Goal: Communication & Community: Share content

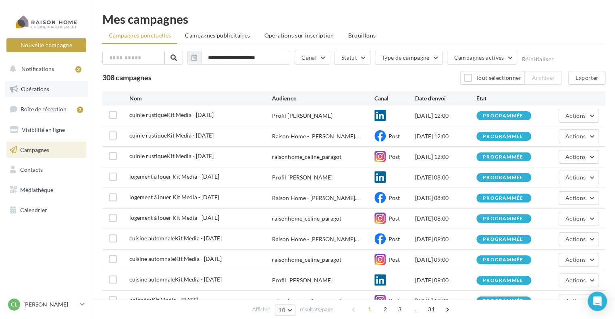
click at [46, 88] on span "Opérations" at bounding box center [35, 88] width 28 height 7
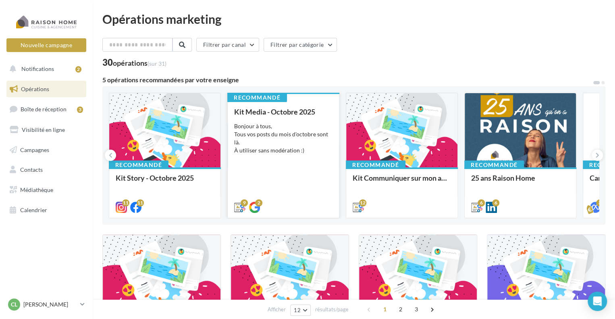
click at [260, 124] on div "Bonjour à tous, Tous vos posts du mois d'octobre sont là. À utiliser sans modér…" at bounding box center [283, 138] width 98 height 32
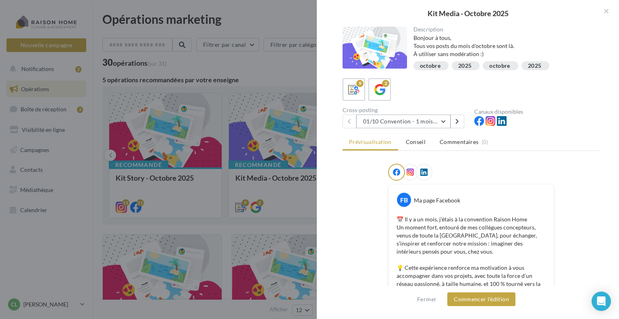
click at [399, 117] on button "01/10 Convention - 1 mois en arrière" at bounding box center [403, 121] width 94 height 14
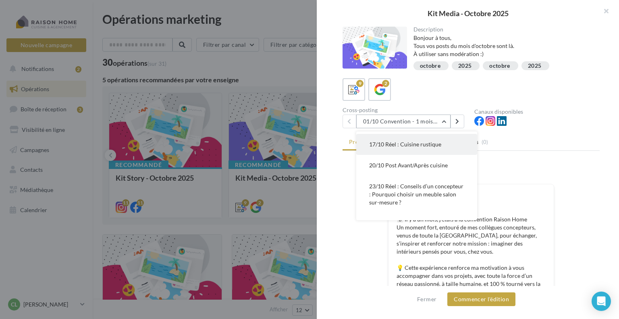
scroll to position [161, 0]
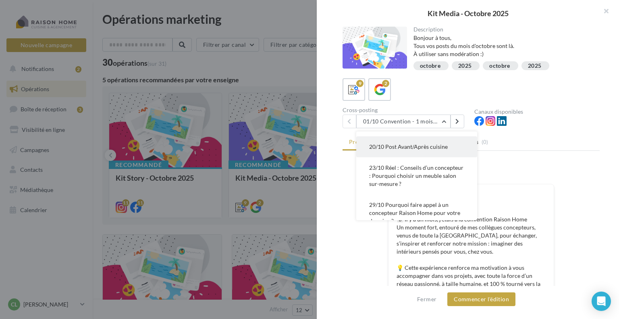
click at [408, 148] on span "20/10 Post Avant/Après cuisine" at bounding box center [408, 146] width 79 height 7
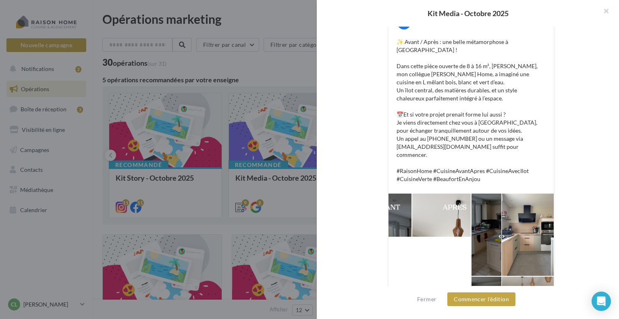
scroll to position [124, 0]
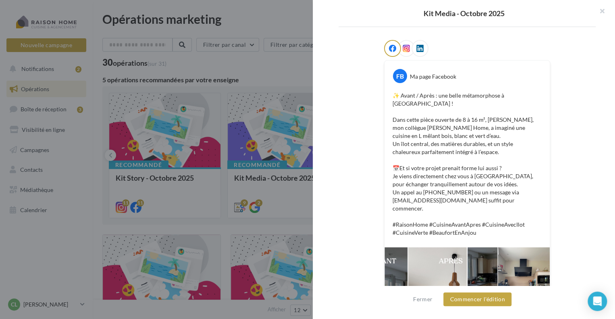
click at [311, 62] on div at bounding box center [307, 159] width 615 height 319
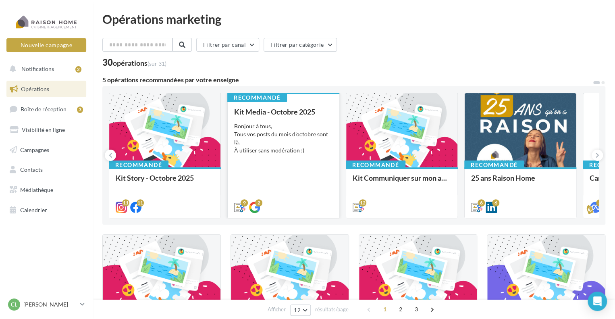
click at [308, 148] on div "Bonjour à tous, Tous vos posts du mois d'octobre sont là. À utiliser sans modér…" at bounding box center [283, 138] width 98 height 32
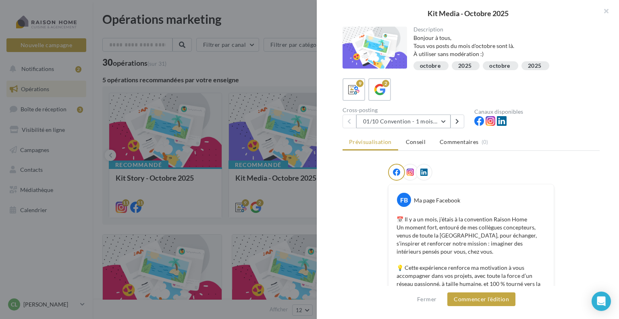
click at [378, 122] on button "01/10 Convention - 1 mois en arrière" at bounding box center [403, 121] width 94 height 14
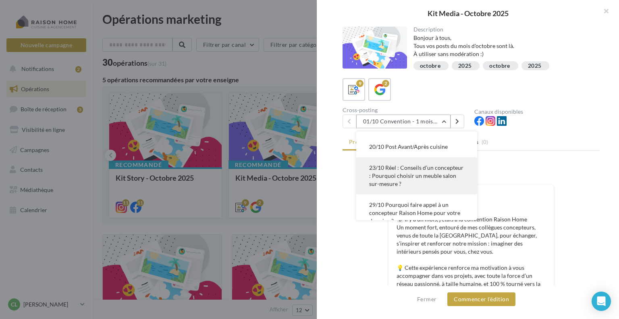
scroll to position [173, 0]
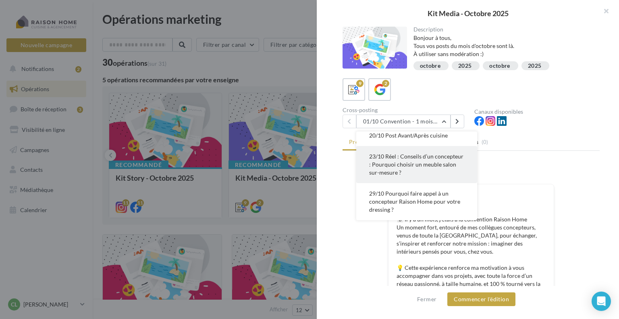
click at [399, 165] on span "23/10 Réel : Conseils d’un concepteur : Pourquoi choisir un meuble salon sur-me…" at bounding box center [416, 164] width 94 height 23
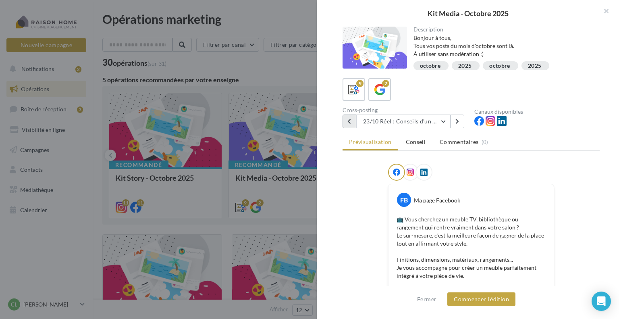
click at [352, 120] on button at bounding box center [350, 121] width 14 height 14
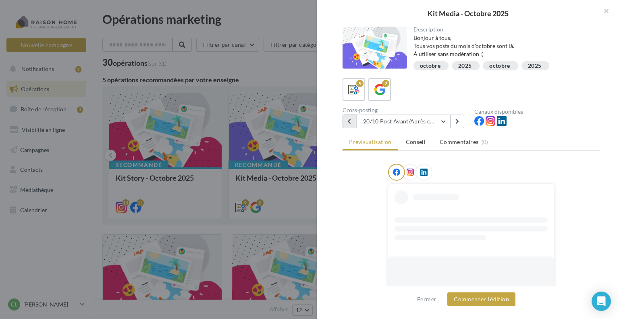
click at [352, 120] on button at bounding box center [350, 121] width 14 height 14
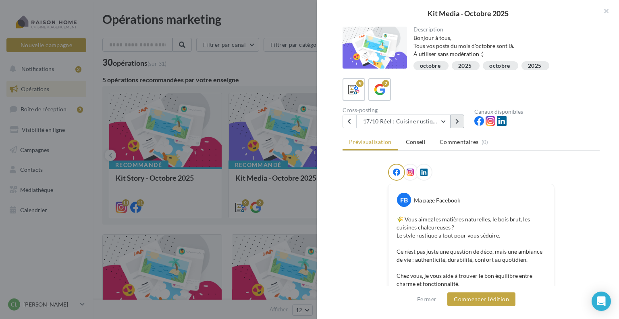
click at [456, 123] on icon at bounding box center [457, 122] width 4 height 6
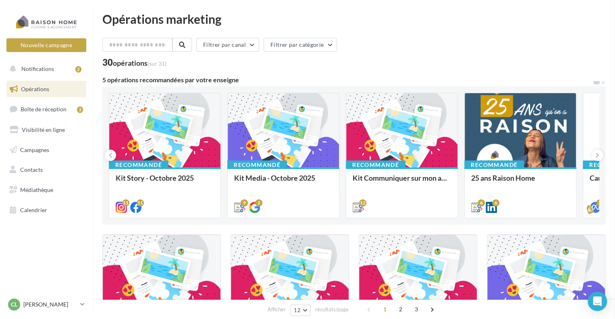
click at [156, 162] on div "Recommandé" at bounding box center [139, 164] width 60 height 9
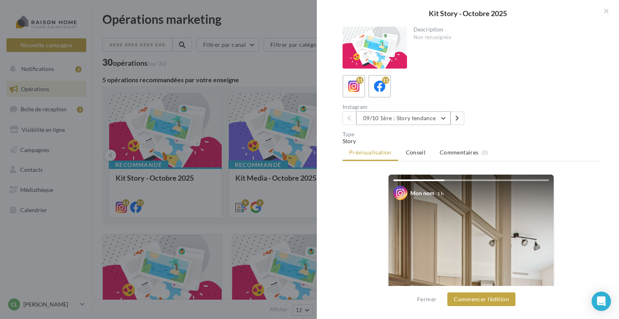
click at [442, 116] on button "09/10 1ère : Story tendance" at bounding box center [403, 118] width 94 height 14
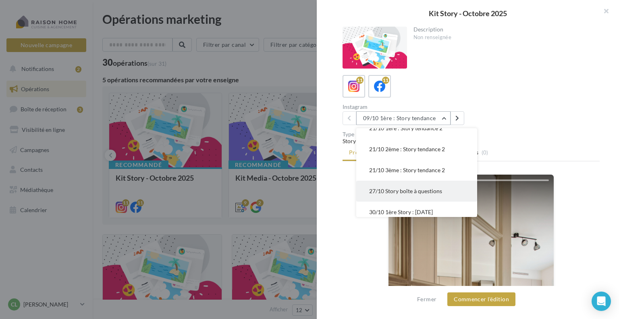
scroll to position [81, 0]
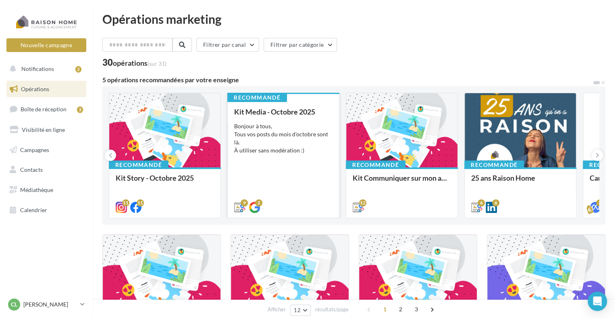
click at [286, 145] on div "Bonjour à tous, Tous vos posts du mois d'octobre sont là. À utiliser sans modér…" at bounding box center [283, 138] width 98 height 32
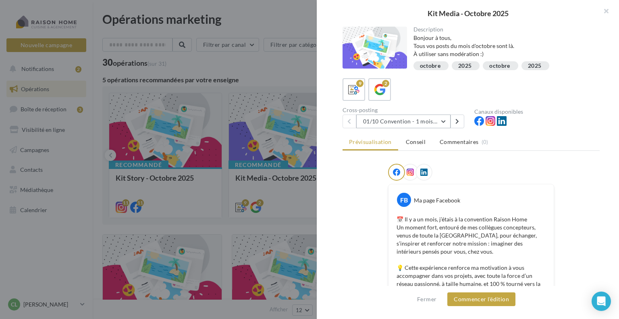
click at [442, 119] on button "01/10 Convention - 1 mois en arrière" at bounding box center [403, 121] width 94 height 14
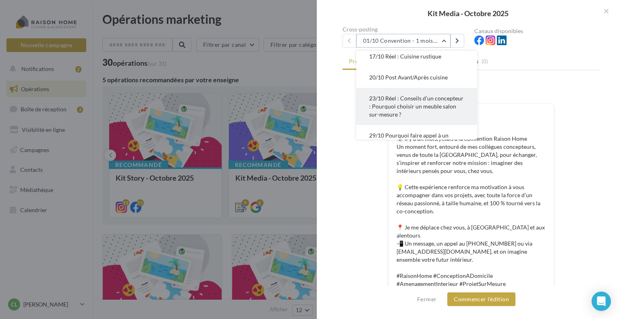
scroll to position [132, 0]
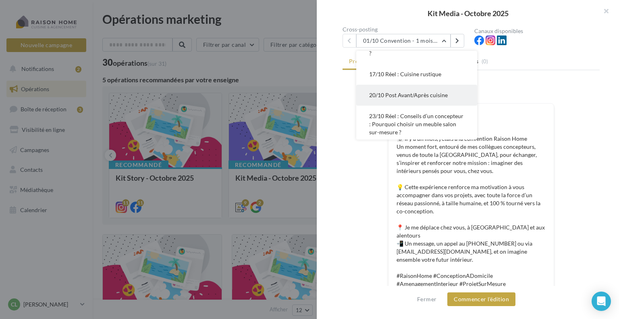
click at [395, 99] on button "20/10 Post Avant/Après cuisine" at bounding box center [416, 95] width 121 height 21
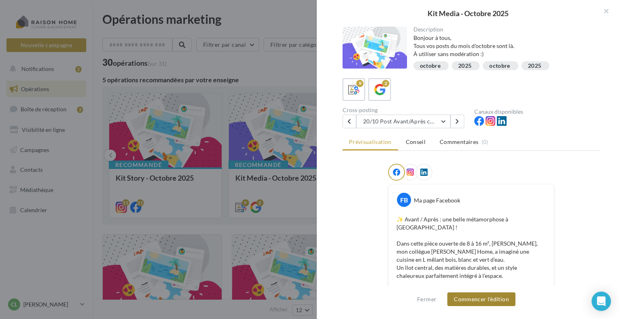
click at [486, 298] on button "Commencer l'édition" at bounding box center [481, 299] width 68 height 14
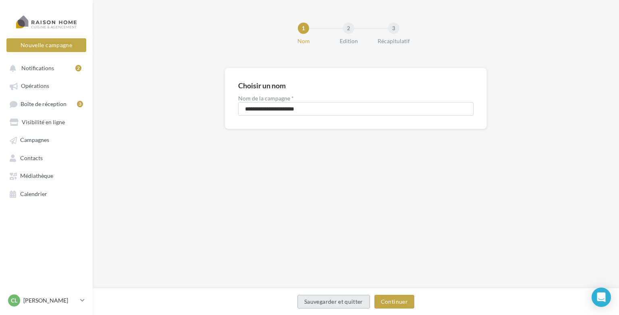
click at [355, 299] on button "Sauvegarder et quitter" at bounding box center [333, 302] width 73 height 14
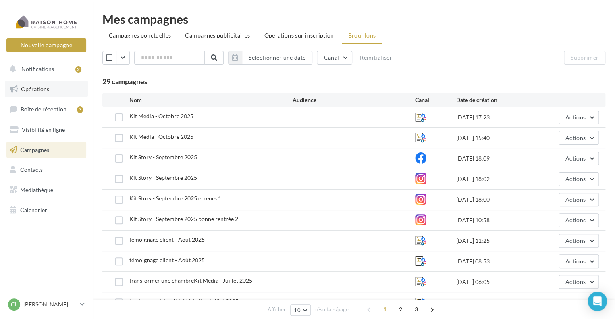
click at [40, 87] on span "Opérations" at bounding box center [35, 88] width 28 height 7
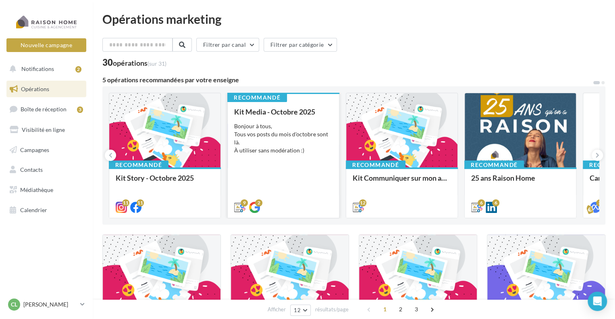
click at [286, 154] on div "Kit Media - Octobre 2025 Bonjour à tous, Tous vos posts du mois d'octobre sont …" at bounding box center [283, 159] width 98 height 103
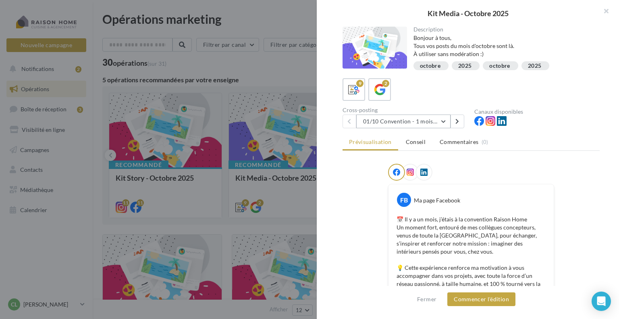
click at [392, 122] on button "01/10 Convention - 1 mois en arrière" at bounding box center [403, 121] width 94 height 14
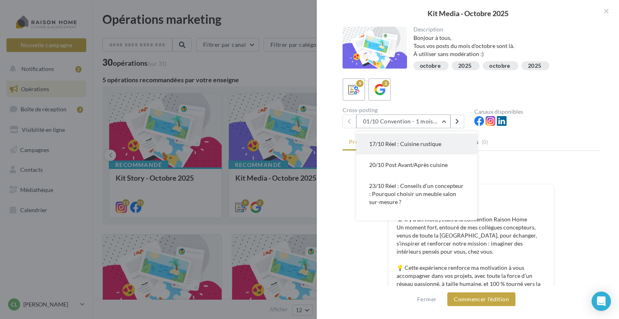
scroll to position [161, 0]
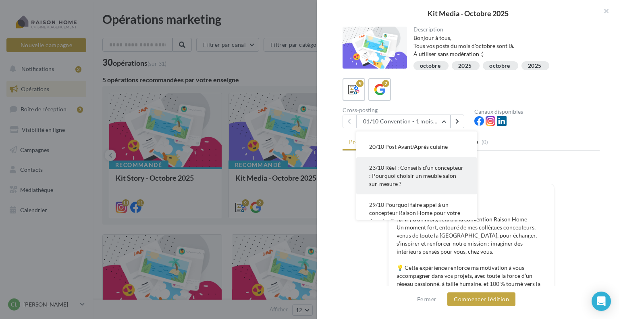
click at [399, 171] on span "23/10 Réel : Conseils d’un concepteur : Pourquoi choisir un meuble salon sur-me…" at bounding box center [416, 175] width 94 height 23
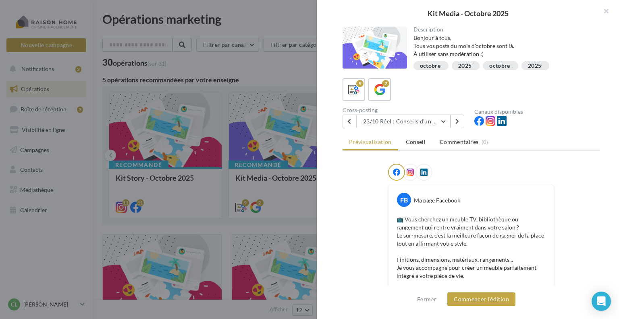
scroll to position [40, 0]
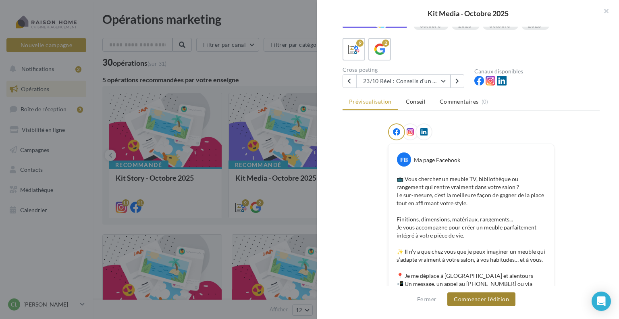
click at [478, 302] on button "Commencer l'édition" at bounding box center [481, 299] width 68 height 14
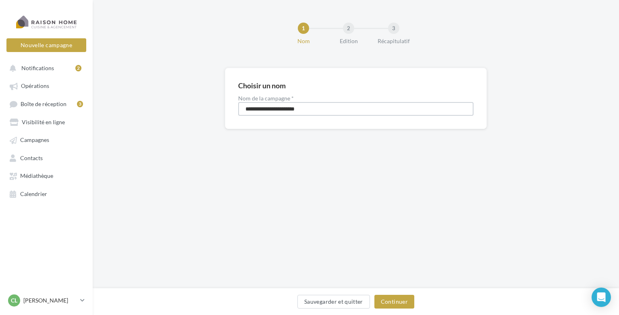
click at [244, 108] on input "**********" at bounding box center [355, 109] width 235 height 14
type input "**********"
click at [392, 302] on button "Continuer" at bounding box center [394, 302] width 40 height 14
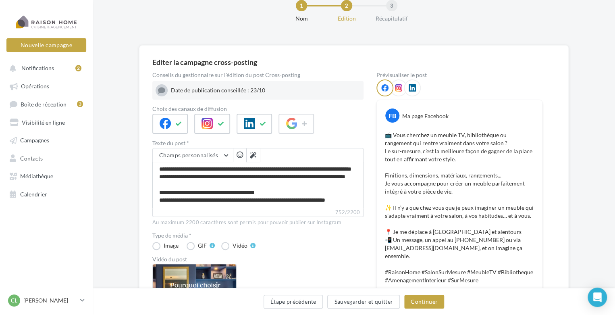
scroll to position [40, 0]
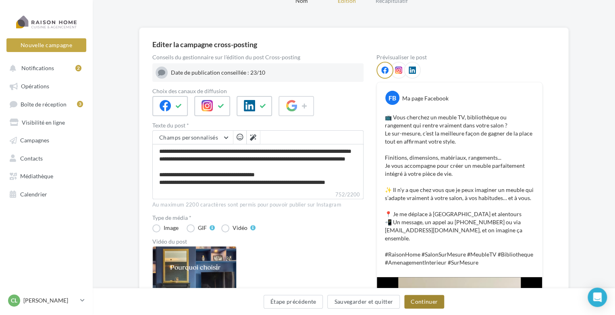
click at [422, 300] on button "Continuer" at bounding box center [424, 302] width 40 height 14
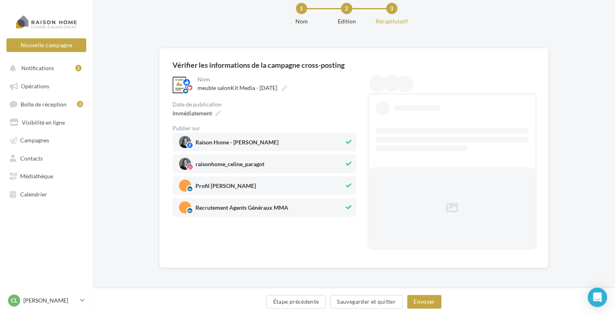
click at [327, 209] on div "Raison Home - Céline Paragot raisonhome_celine_paragot Profil Céline Paragot Re…" at bounding box center [265, 175] width 184 height 84
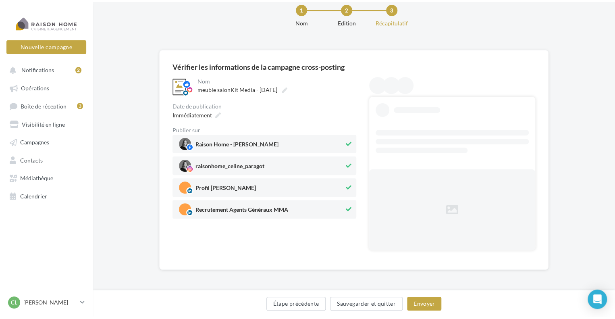
scroll to position [0, 0]
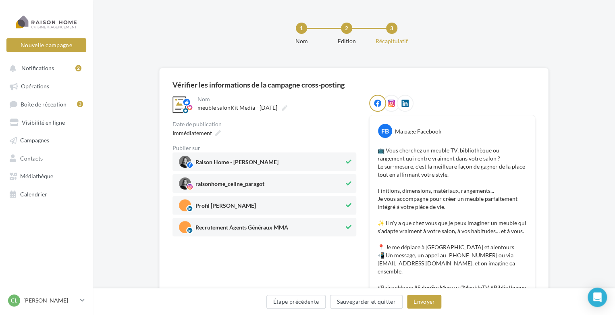
click at [339, 227] on span "Recrutement Agents Généraux MMA" at bounding box center [261, 227] width 165 height 12
click at [216, 135] on icon at bounding box center [218, 133] width 6 height 6
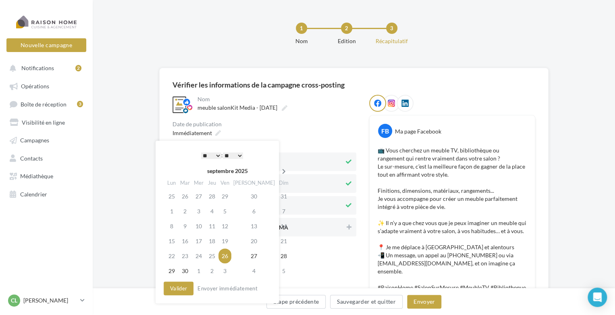
click at [279, 170] on icon at bounding box center [284, 171] width 10 height 6
click at [185, 240] on td "21" at bounding box center [186, 240] width 14 height 15
click at [217, 158] on select "* * * * * * * * * * ** ** ** ** ** ** ** ** ** ** ** ** ** **" at bounding box center [211, 155] width 20 height 6
click at [216, 153] on select "* * * * * * * * * * ** ** ** ** ** ** ** ** ** ** ** ** ** **" at bounding box center [211, 155] width 20 height 6
click at [240, 157] on select "** ** ** ** ** **" at bounding box center [233, 155] width 20 height 6
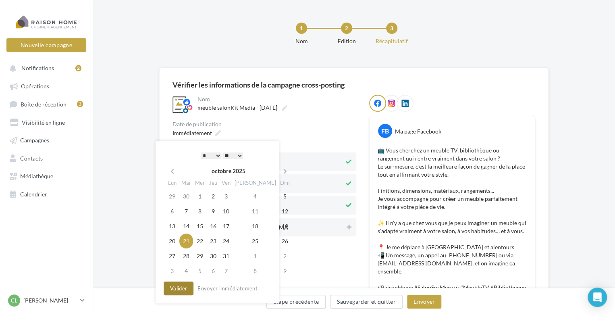
click at [181, 287] on button "Valider" at bounding box center [179, 288] width 30 height 14
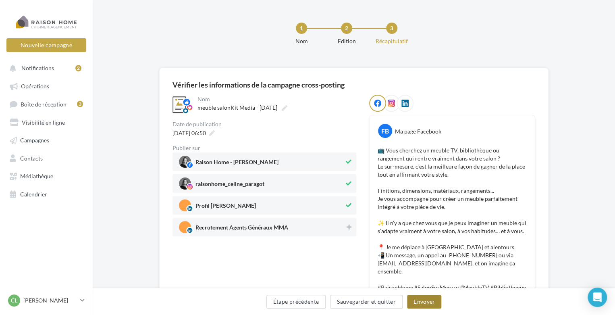
click at [423, 302] on button "Envoyer" at bounding box center [424, 302] width 34 height 14
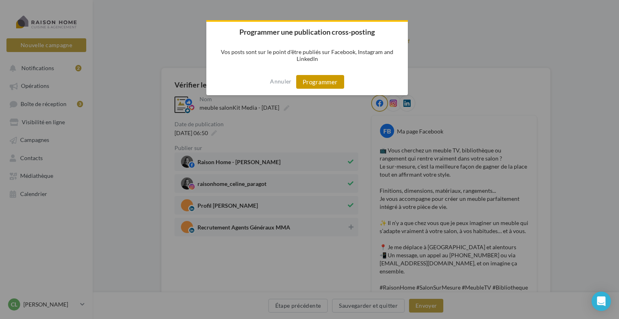
click at [315, 85] on button "Programmer" at bounding box center [320, 82] width 48 height 14
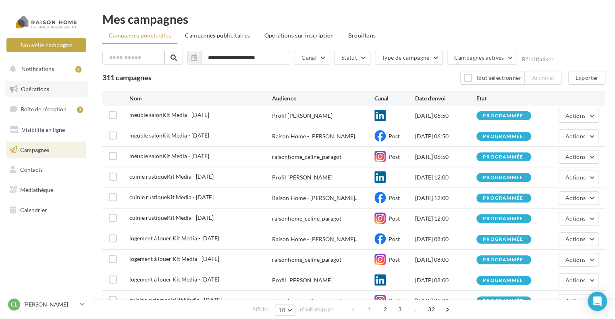
click at [31, 87] on span "Opérations" at bounding box center [35, 88] width 28 height 7
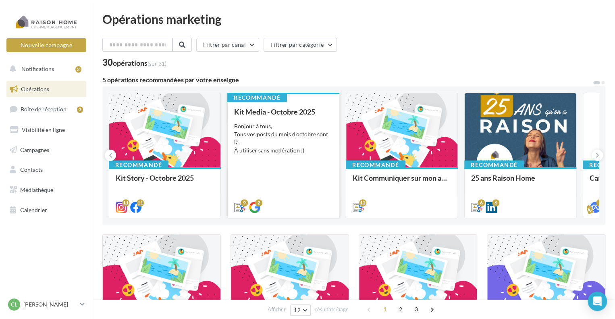
click at [289, 129] on div "Bonjour à tous, Tous vos posts du mois d'octobre sont là. À utiliser sans modér…" at bounding box center [283, 138] width 98 height 32
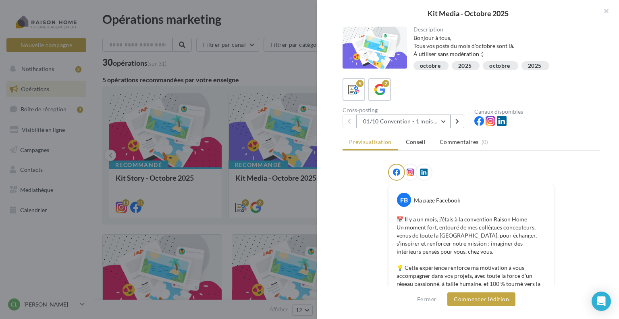
click at [412, 122] on button "01/10 Convention - 1 mois en arrière" at bounding box center [403, 121] width 94 height 14
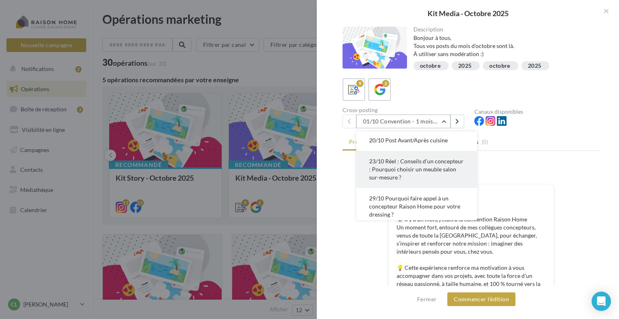
scroll to position [173, 0]
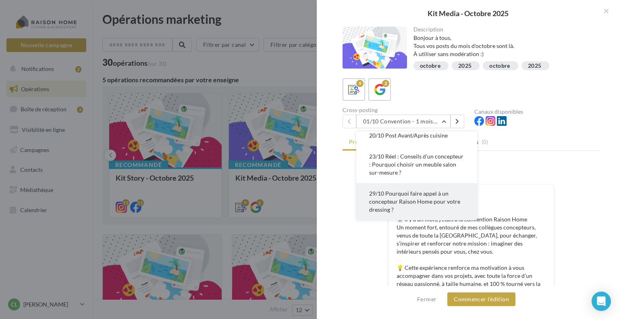
click at [396, 198] on span "29/10 Pourquoi faire appel à un concepteur Raison Home pour votre dressing ?" at bounding box center [414, 201] width 91 height 23
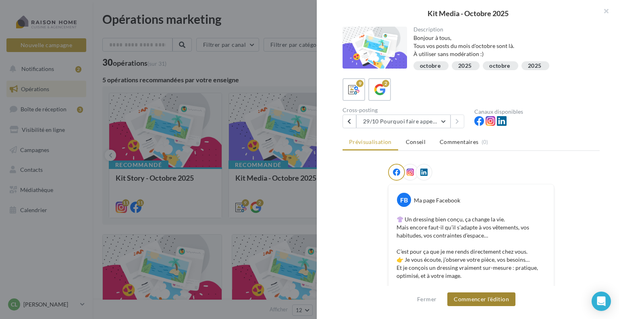
click at [466, 297] on button "Commencer l'édition" at bounding box center [481, 299] width 68 height 14
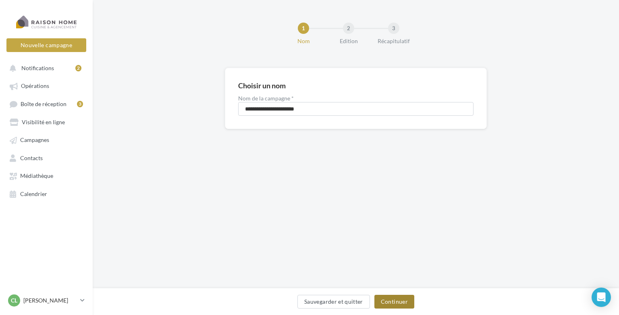
drag, startPoint x: 386, startPoint y: 304, endPoint x: 382, endPoint y: 291, distance: 14.3
click at [386, 303] on button "Continuer" at bounding box center [394, 302] width 40 height 14
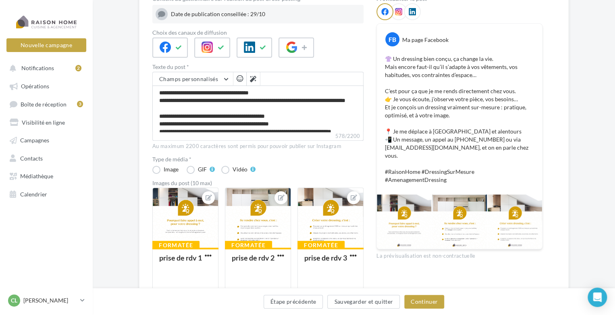
scroll to position [81, 0]
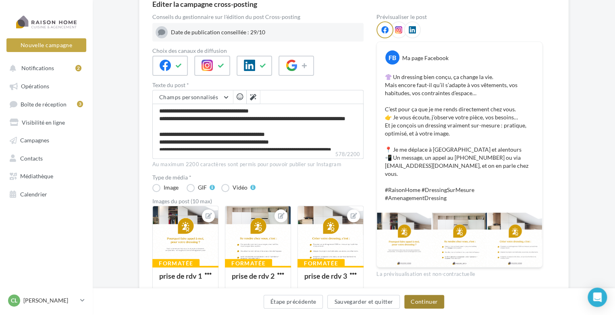
click at [428, 302] on button "Continuer" at bounding box center [424, 302] width 40 height 14
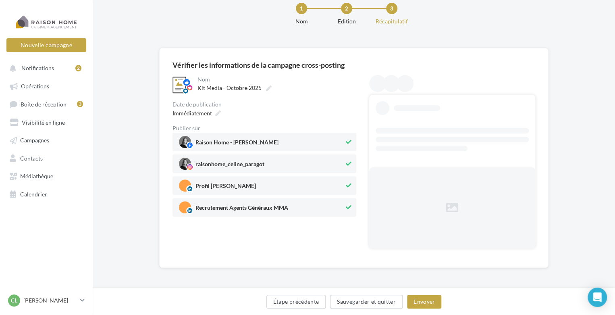
click at [306, 211] on span "Recrutement Agents Généraux MMA" at bounding box center [261, 207] width 165 height 12
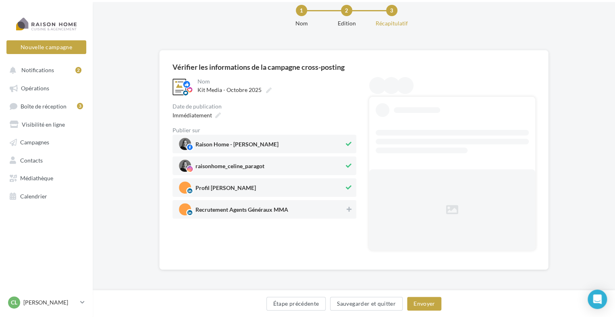
scroll to position [0, 0]
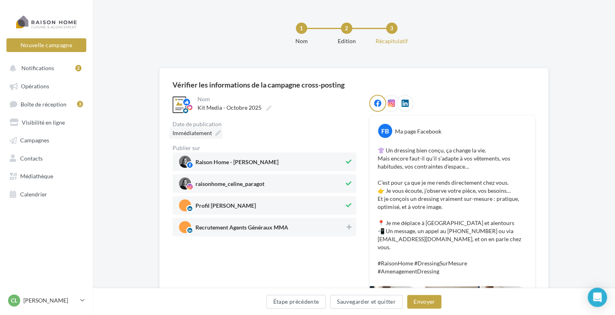
click at [212, 133] on div "Immédiatement" at bounding box center [195, 133] width 53 height 12
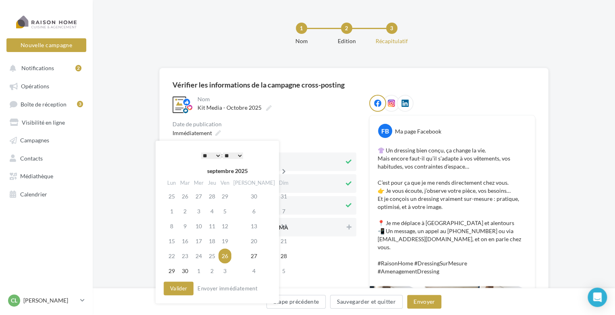
click at [279, 172] on icon at bounding box center [284, 171] width 10 height 6
click at [203, 253] on td "29" at bounding box center [200, 255] width 14 height 15
click at [214, 153] on select "* * * * * * * * * * ** ** ** ** ** ** ** ** ** ** ** ** ** **" at bounding box center [211, 155] width 20 height 6
click at [180, 286] on button "Valider" at bounding box center [179, 288] width 30 height 14
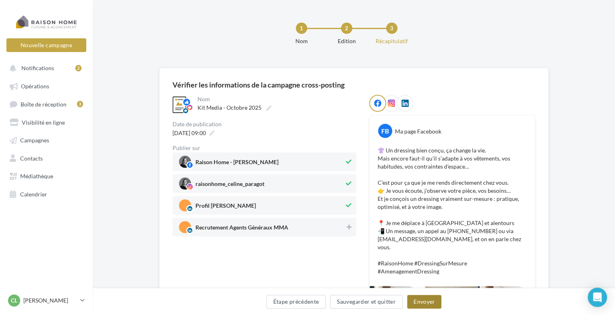
click at [435, 302] on button "Envoyer" at bounding box center [424, 302] width 34 height 14
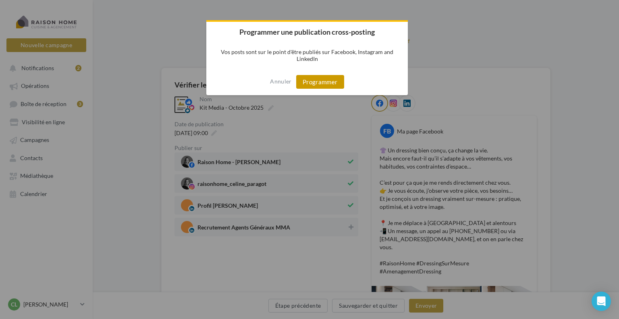
click at [313, 84] on button "Programmer" at bounding box center [320, 82] width 48 height 14
